Goal: Find specific page/section: Find specific page/section

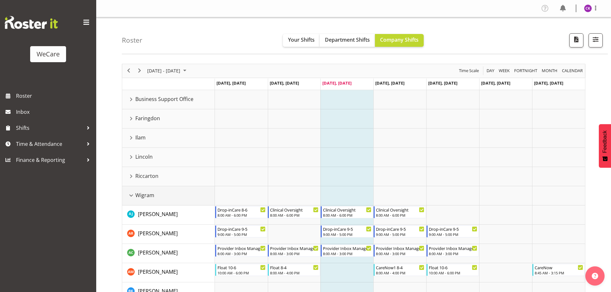
click at [131, 197] on div "Wigram resource" at bounding box center [131, 196] width 8 height 8
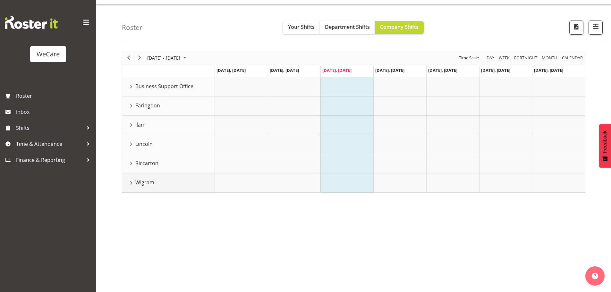
scroll to position [23, 0]
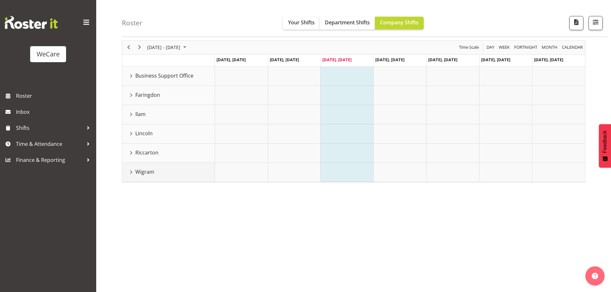
drag, startPoint x: 131, startPoint y: 172, endPoint x: 135, endPoint y: 172, distance: 4.2
click at [131, 172] on div "Wigram resource" at bounding box center [131, 172] width 8 height 8
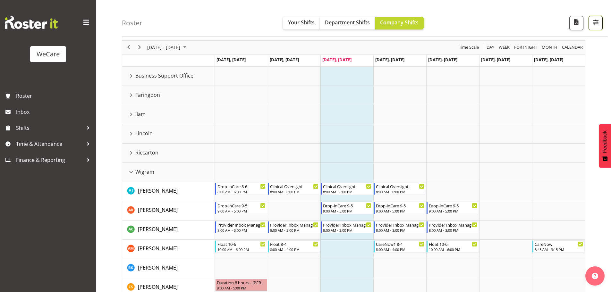
click at [598, 27] on button "button" at bounding box center [596, 23] width 14 height 14
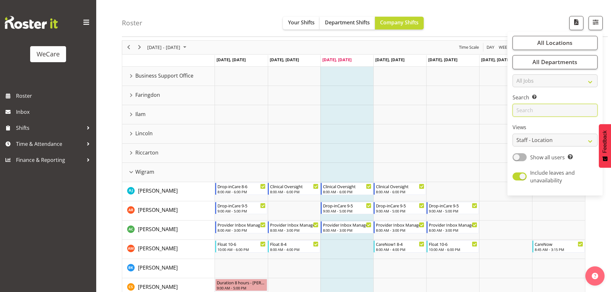
drag, startPoint x: 532, startPoint y: 110, endPoint x: 524, endPoint y: 113, distance: 8.0
click at [532, 110] on input "text" at bounding box center [555, 110] width 85 height 13
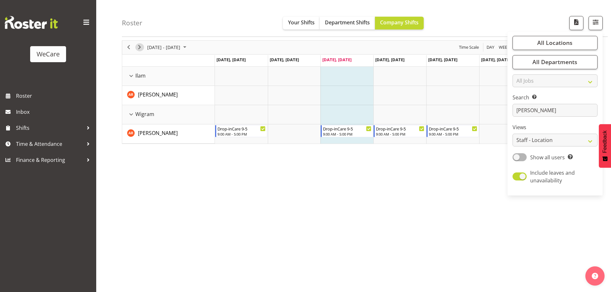
click at [142, 48] on span "Next" at bounding box center [140, 47] width 8 height 8
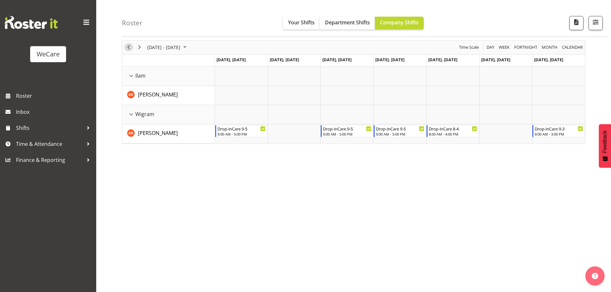
drag, startPoint x: 127, startPoint y: 49, endPoint x: 123, endPoint y: 61, distance: 12.3
click at [128, 49] on span "Previous" at bounding box center [129, 47] width 8 height 8
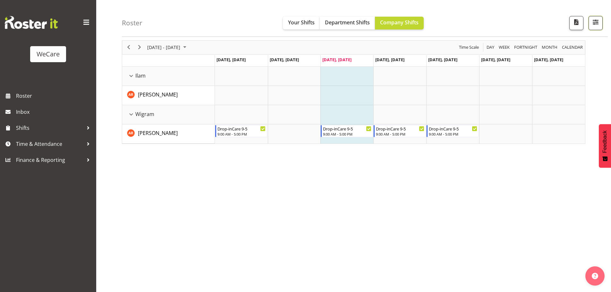
click at [596, 22] on span "button" at bounding box center [596, 22] width 8 height 8
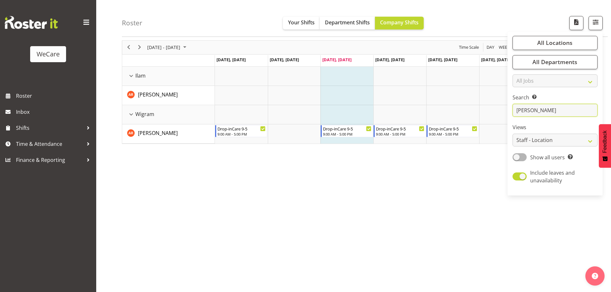
click at [546, 114] on input "[PERSON_NAME]" at bounding box center [555, 110] width 85 height 13
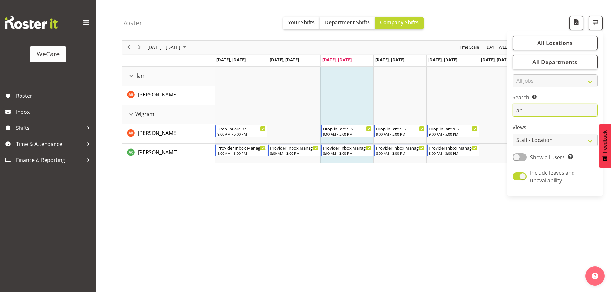
type input "a"
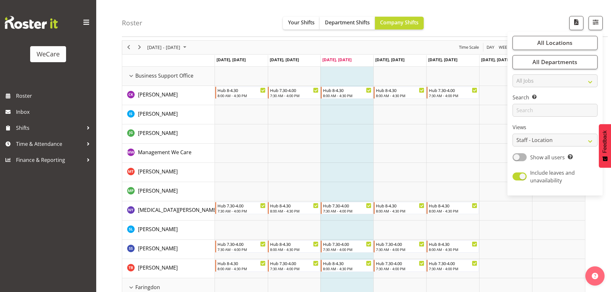
click at [336, 128] on td "Timeline Week of October 1, 2025" at bounding box center [346, 133] width 53 height 19
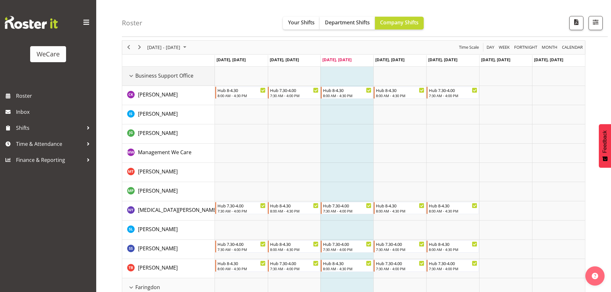
click at [131, 77] on div "Business Support Office resource" at bounding box center [131, 76] width 8 height 8
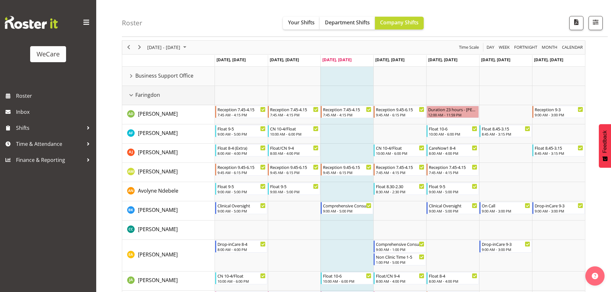
click at [132, 93] on div "Faringdon resource" at bounding box center [131, 95] width 8 height 8
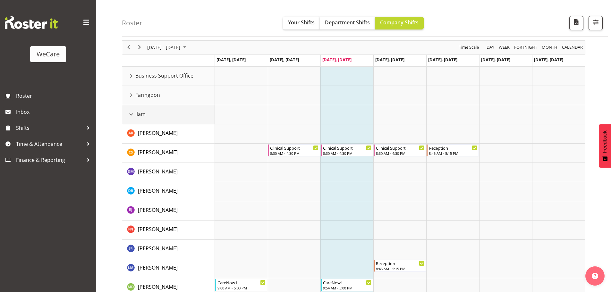
click at [129, 115] on div "Ilam resource" at bounding box center [131, 114] width 8 height 8
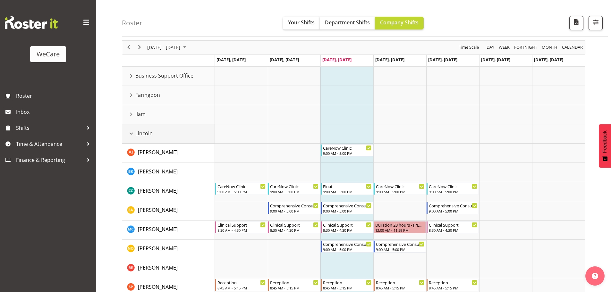
click at [132, 133] on div "Lincoln resource" at bounding box center [131, 134] width 8 height 8
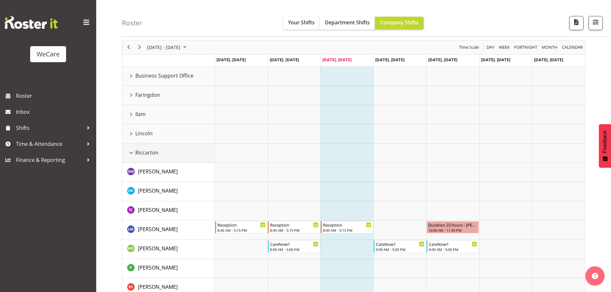
click at [134, 154] on div "Riccarton resource" at bounding box center [131, 153] width 8 height 8
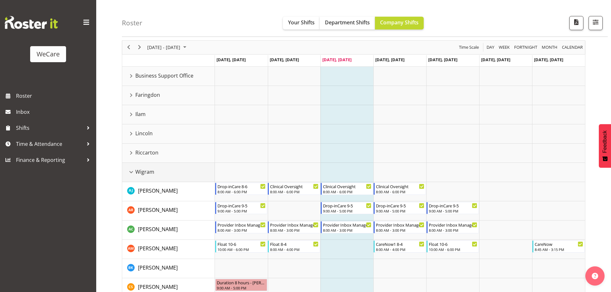
drag, startPoint x: 129, startPoint y: 171, endPoint x: 152, endPoint y: 181, distance: 25.4
click at [129, 171] on div "Wigram resource" at bounding box center [131, 172] width 8 height 8
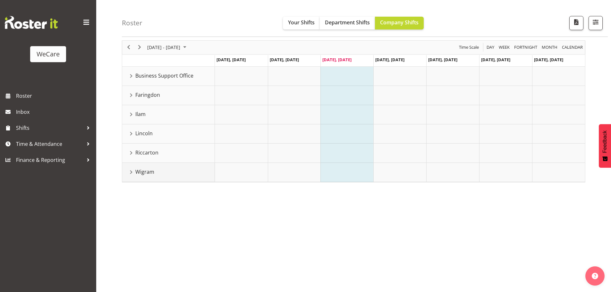
click at [131, 174] on div "Wigram resource" at bounding box center [131, 172] width 8 height 8
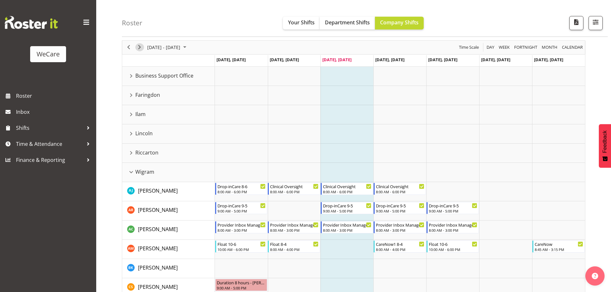
click at [141, 46] on span "Next" at bounding box center [140, 47] width 8 height 8
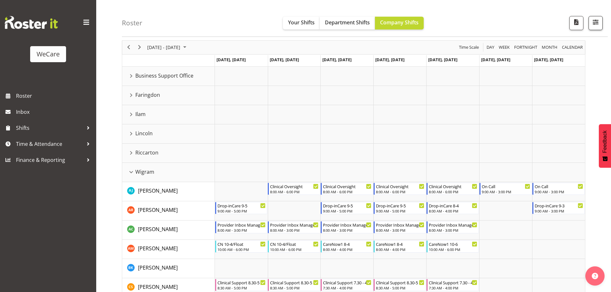
click at [596, 25] on span "button" at bounding box center [596, 22] width 8 height 8
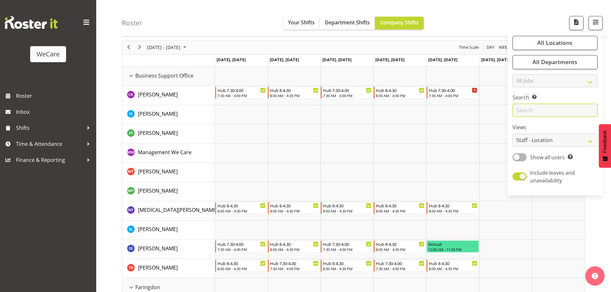
click at [557, 114] on input "text" at bounding box center [555, 110] width 85 height 13
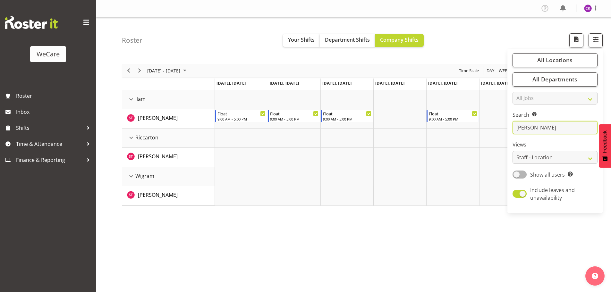
click at [542, 128] on input "[PERSON_NAME]" at bounding box center [555, 127] width 85 height 13
type input "s"
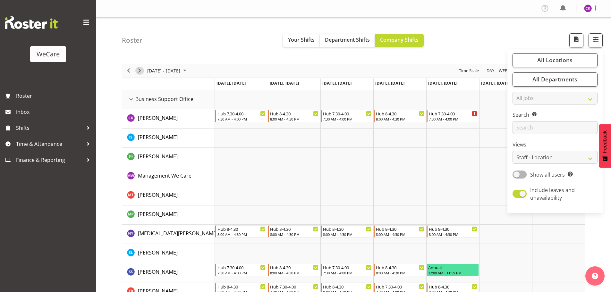
click at [142, 73] on span "Next" at bounding box center [140, 71] width 8 height 8
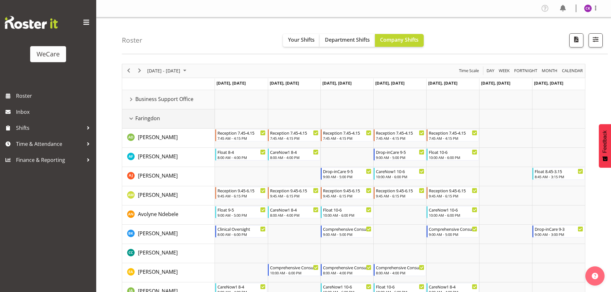
click at [131, 116] on div "Faringdon resource" at bounding box center [131, 119] width 8 height 8
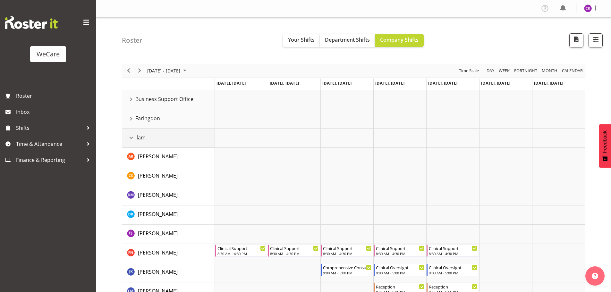
click at [130, 138] on div "Ilam resource" at bounding box center [131, 138] width 8 height 8
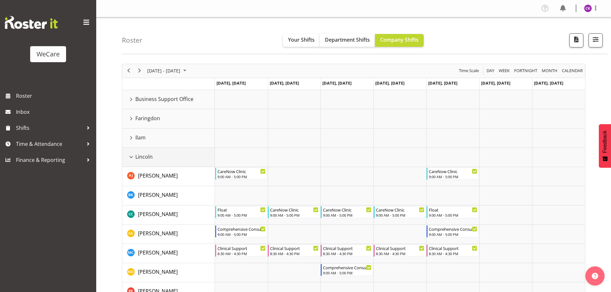
click at [131, 155] on div "Lincoln resource" at bounding box center [131, 157] width 8 height 8
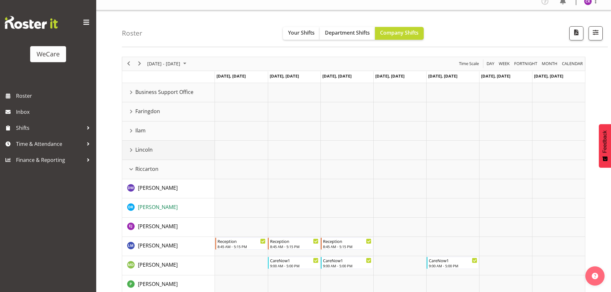
scroll to position [64, 0]
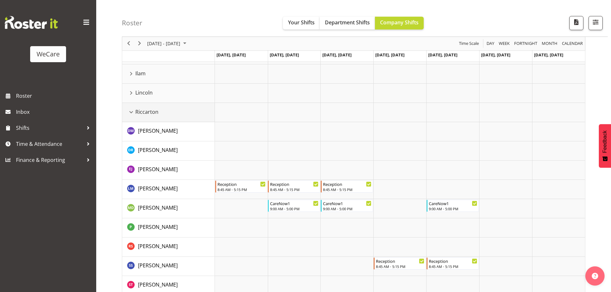
drag, startPoint x: 130, startPoint y: 110, endPoint x: 160, endPoint y: 142, distance: 44.5
click at [129, 110] on div "Riccarton resource" at bounding box center [131, 112] width 8 height 8
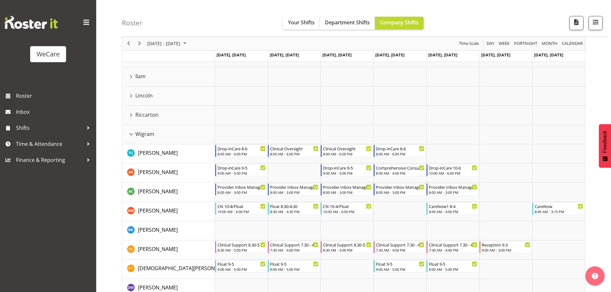
scroll to position [0, 0]
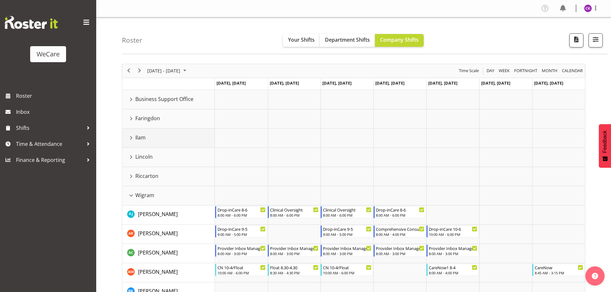
click at [131, 140] on div "Ilam resource" at bounding box center [131, 138] width 8 height 8
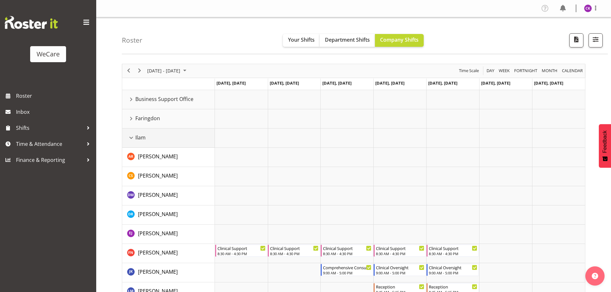
scroll to position [64, 0]
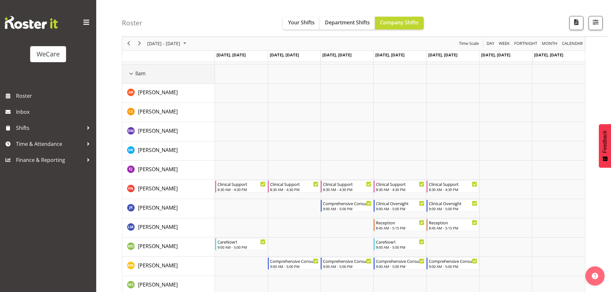
drag, startPoint x: 133, startPoint y: 72, endPoint x: 158, endPoint y: 123, distance: 56.4
click at [133, 72] on div "Ilam resource" at bounding box center [131, 74] width 8 height 8
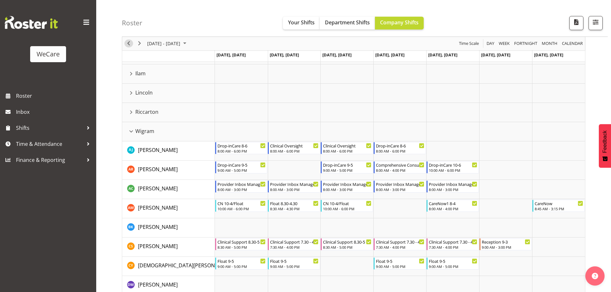
drag, startPoint x: 128, startPoint y: 44, endPoint x: 156, endPoint y: 83, distance: 48.3
click at [128, 44] on span "Previous" at bounding box center [129, 44] width 8 height 8
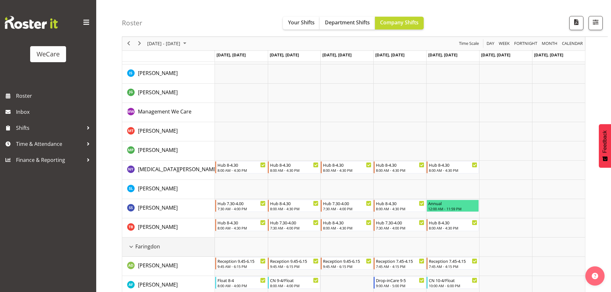
click at [131, 244] on div "Faringdon resource" at bounding box center [131, 247] width 8 height 8
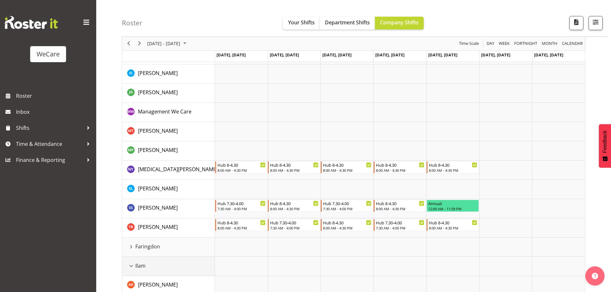
click at [132, 266] on div "Ilam resource" at bounding box center [131, 266] width 8 height 8
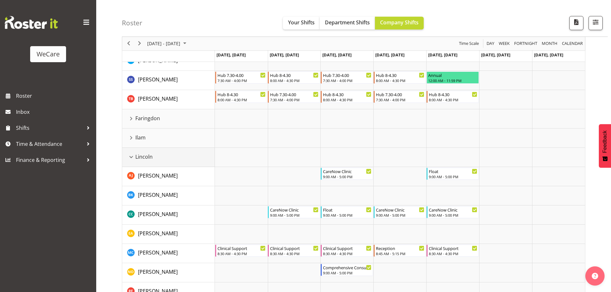
click at [132, 157] on div "Lincoln resource" at bounding box center [131, 157] width 8 height 8
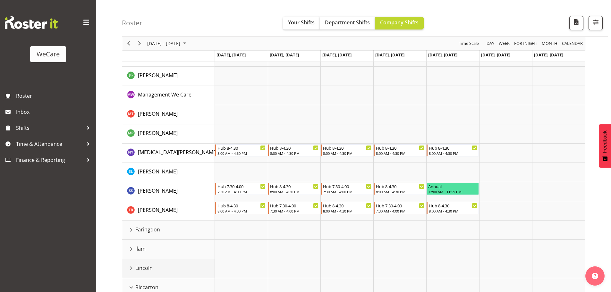
scroll to position [96, 0]
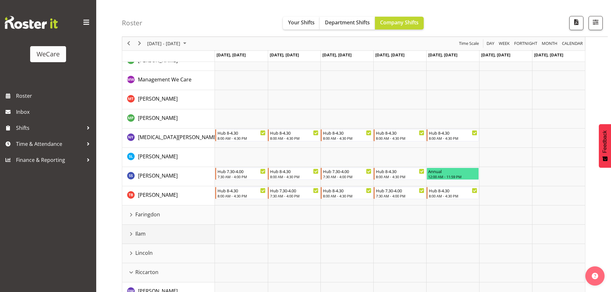
click at [131, 236] on div "Ilam resource" at bounding box center [131, 234] width 8 height 8
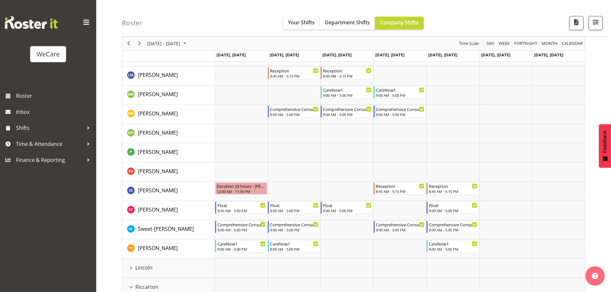
scroll to position [417, 0]
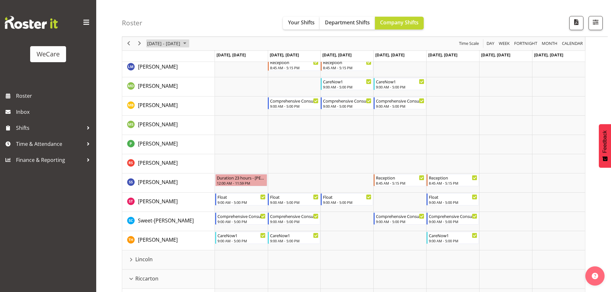
click at [162, 42] on span "[DATE] - [DATE]" at bounding box center [164, 44] width 34 height 8
click at [177, 84] on span "1" at bounding box center [175, 82] width 10 height 10
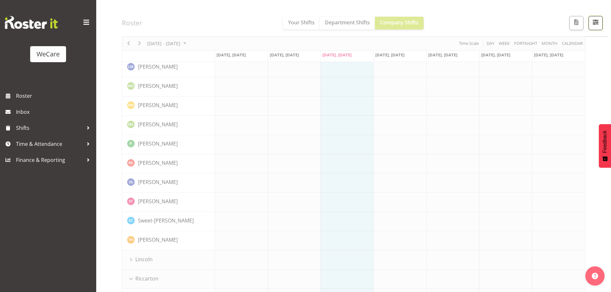
click at [597, 23] on span "button" at bounding box center [596, 22] width 8 height 8
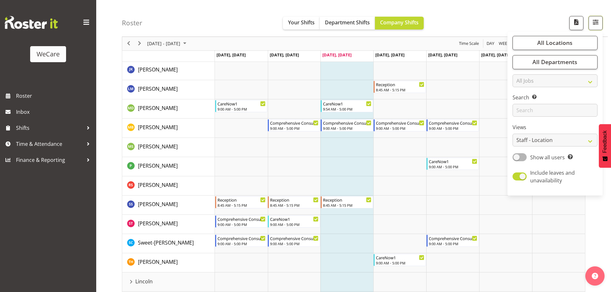
scroll to position [385, 0]
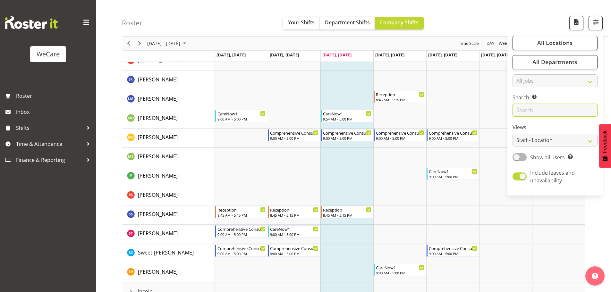
click at [535, 112] on input "text" at bounding box center [555, 110] width 85 height 13
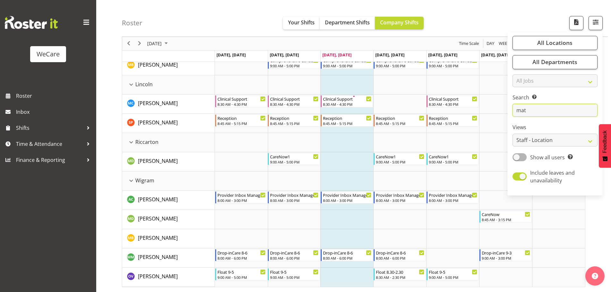
scroll to position [23, 0]
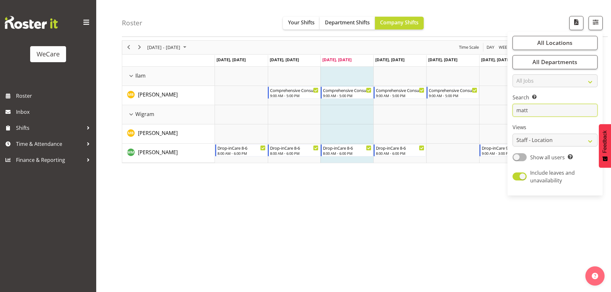
type input "matt"
